Goal: Check status: Check status

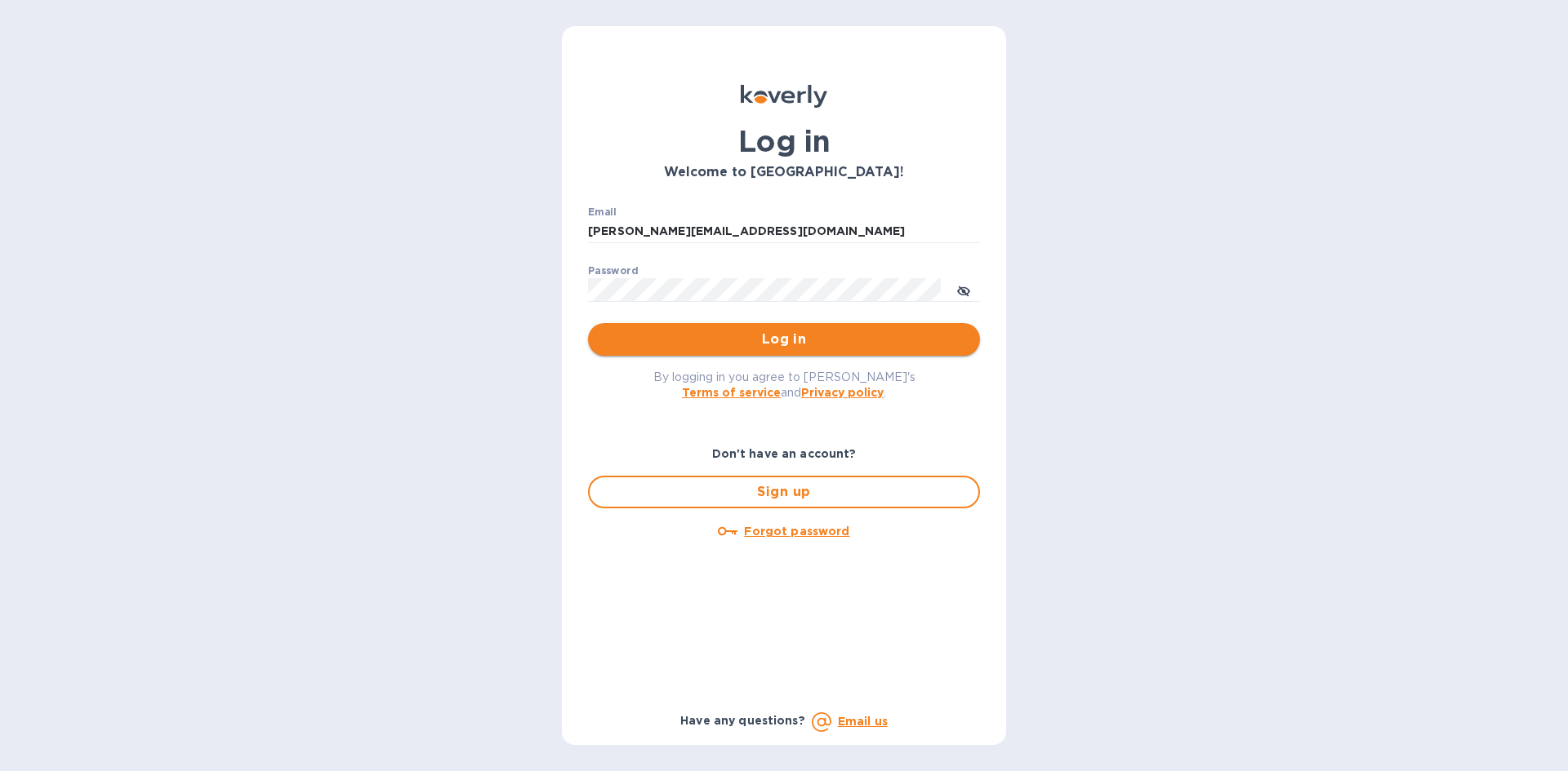
click at [671, 339] on span "Log in" at bounding box center [784, 339] width 366 height 20
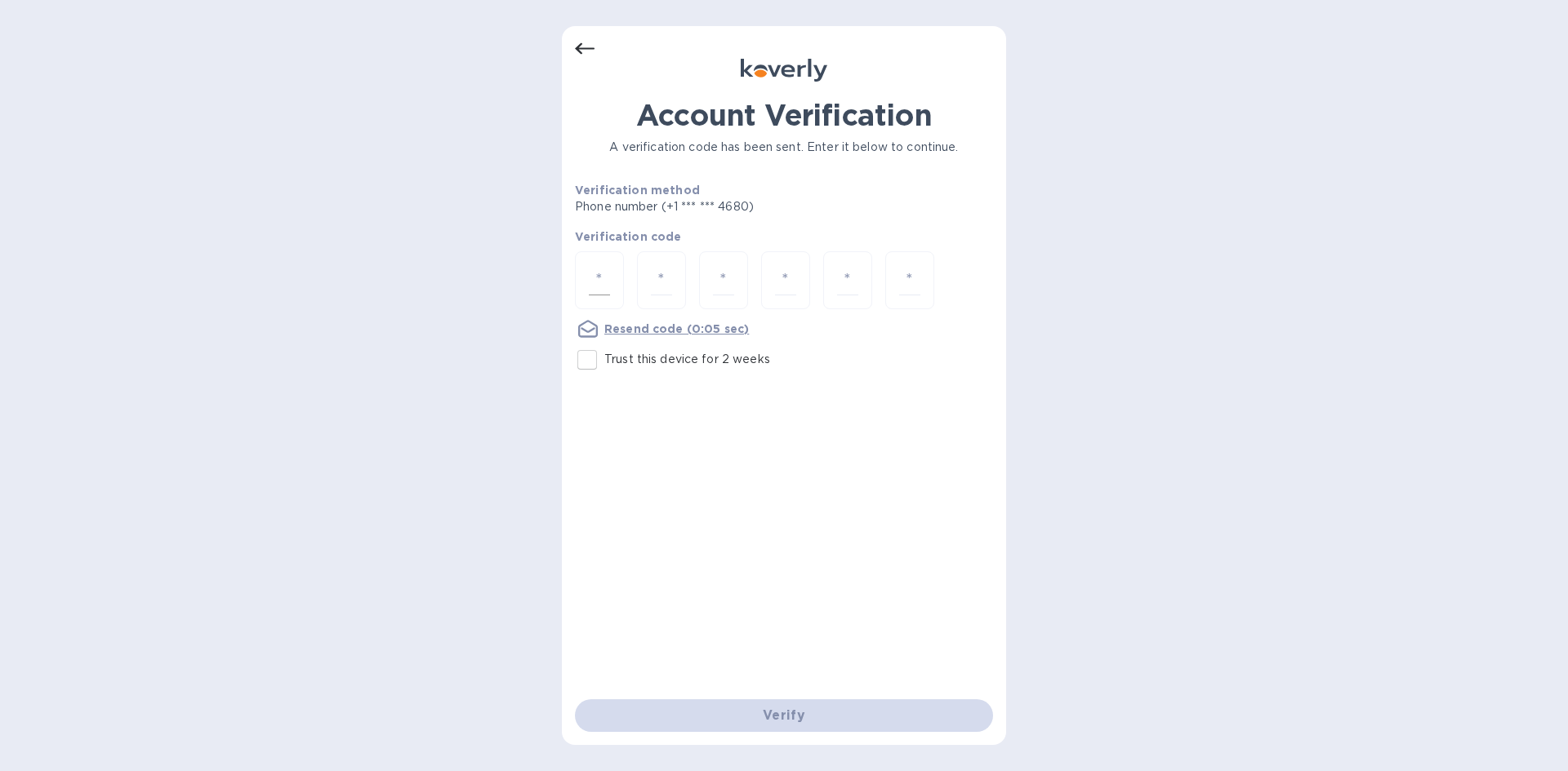
click at [590, 278] on input "number" at bounding box center [599, 279] width 22 height 30
type input "7"
type input "9"
type input "3"
type input "9"
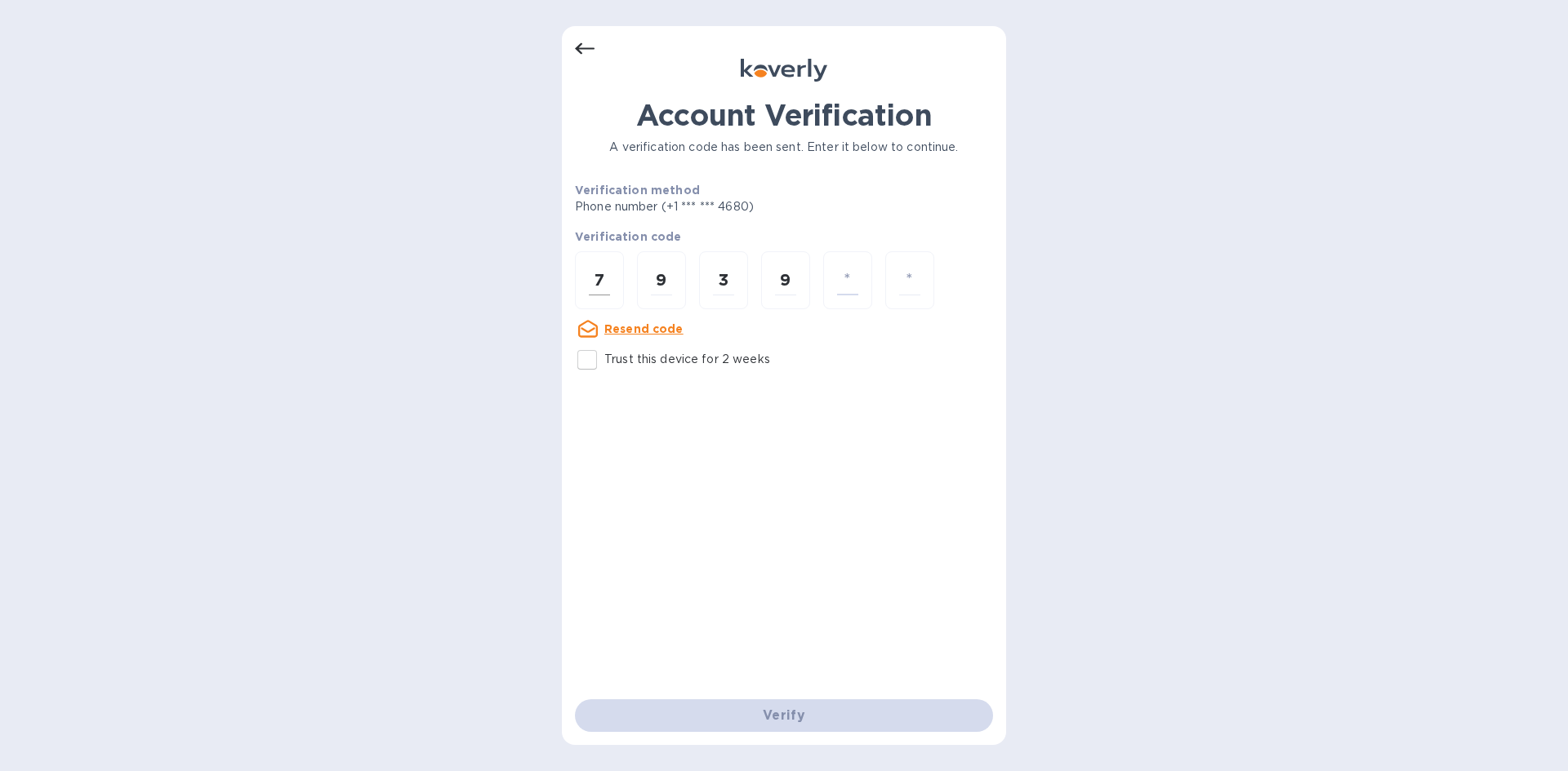
type input "3"
type input "8"
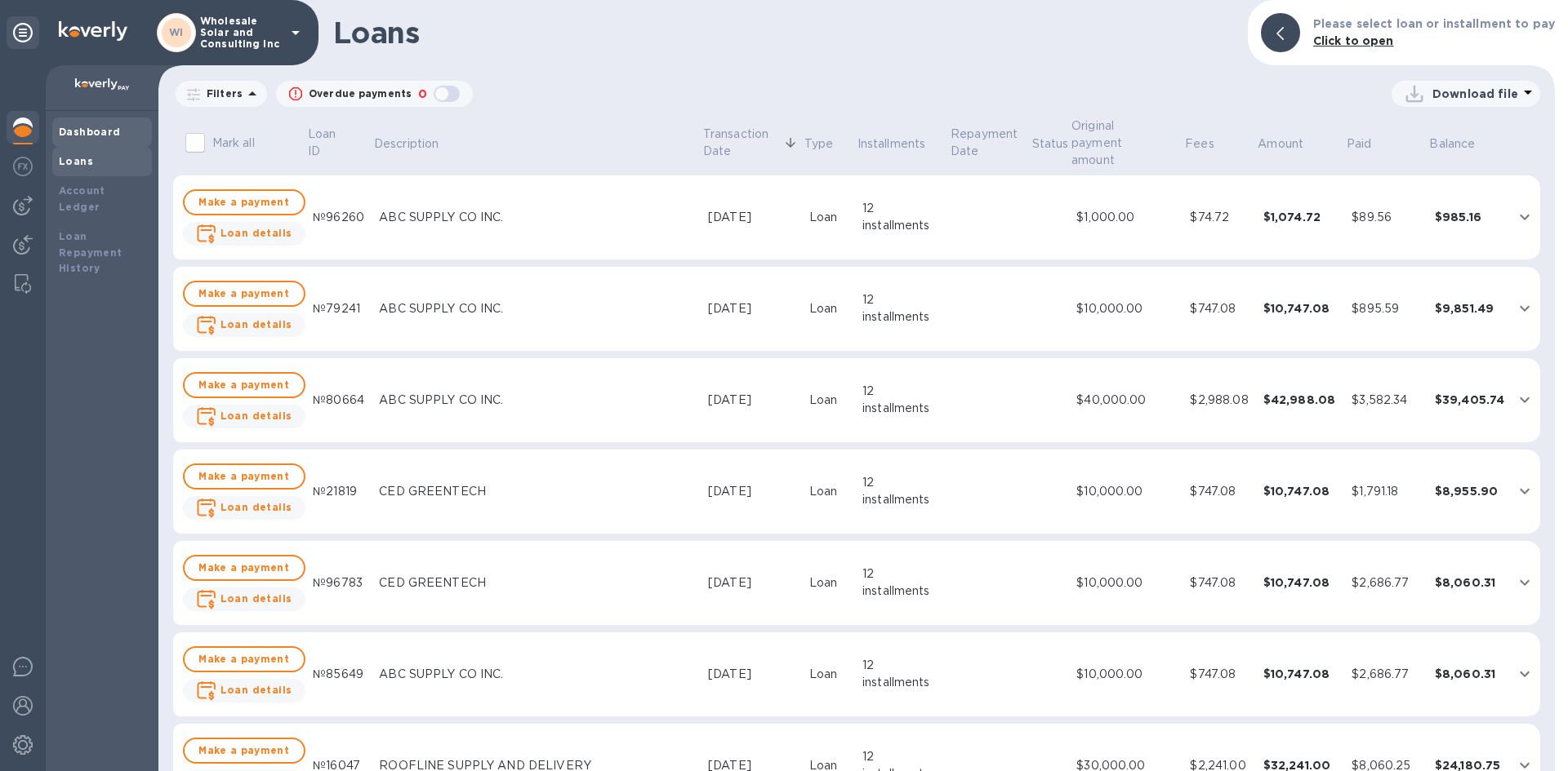
click at [106, 130] on b "Dashboard" at bounding box center [89, 132] width 62 height 13
